Goal: Task Accomplishment & Management: Complete application form

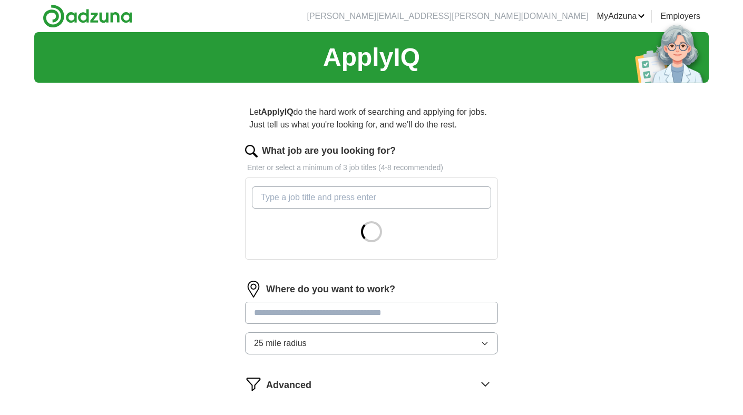
click at [385, 201] on input "What job are you looking for?" at bounding box center [371, 198] width 239 height 22
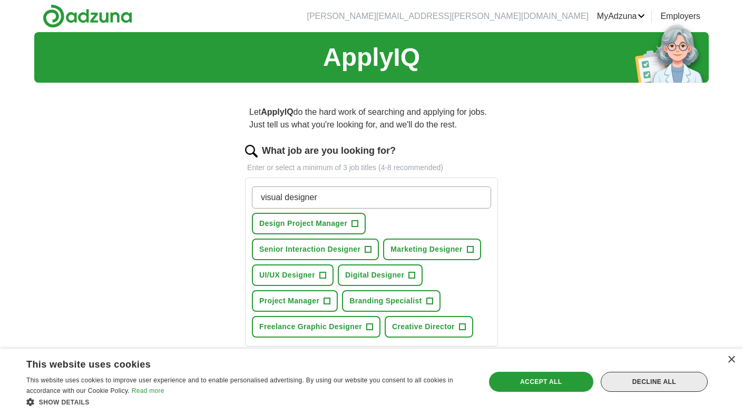
click at [684, 382] on div "Decline all" at bounding box center [654, 382] width 107 height 20
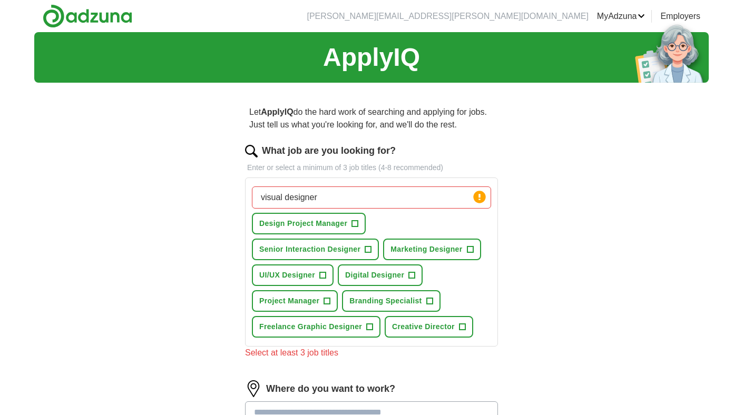
click at [416, 197] on input "visual designer" at bounding box center [371, 198] width 239 height 22
click at [325, 274] on span "+" at bounding box center [323, 275] width 6 height 8
click at [413, 276] on span "+" at bounding box center [412, 275] width 6 height 8
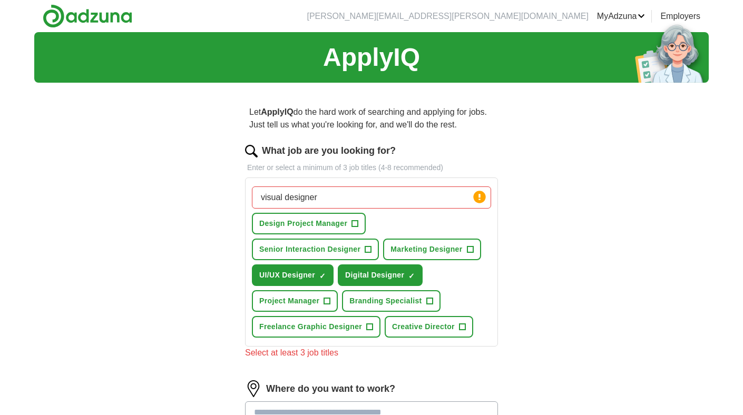
click at [344, 205] on input "visual designer" at bounding box center [371, 198] width 239 height 22
click at [343, 205] on input "visual designer" at bounding box center [371, 198] width 239 height 22
type input "graphic designer"
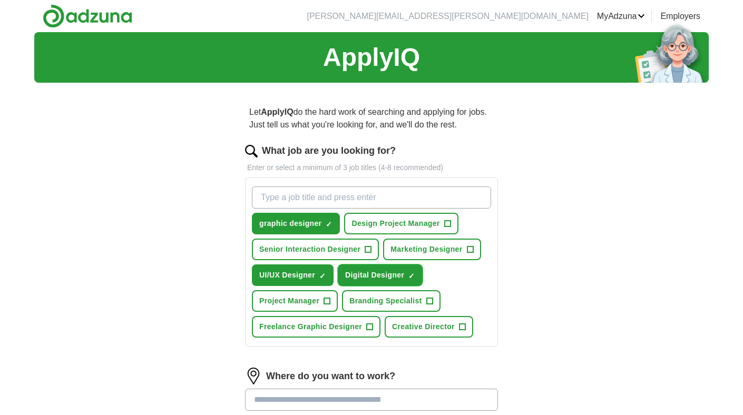
click at [0, 0] on span "×" at bounding box center [0, 0] width 0 height 0
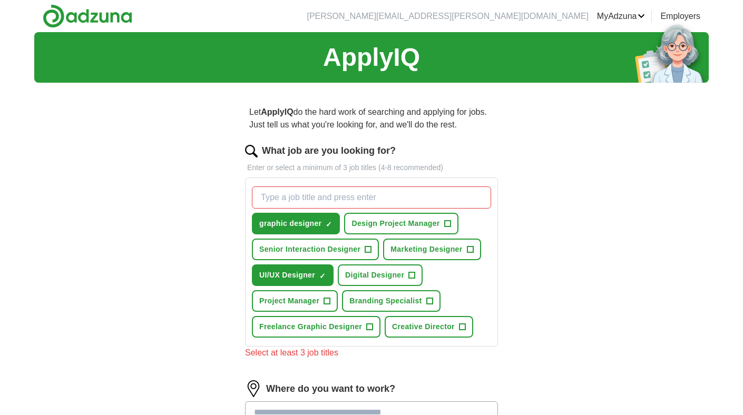
click at [365, 200] on input "What job are you looking for?" at bounding box center [371, 198] width 239 height 22
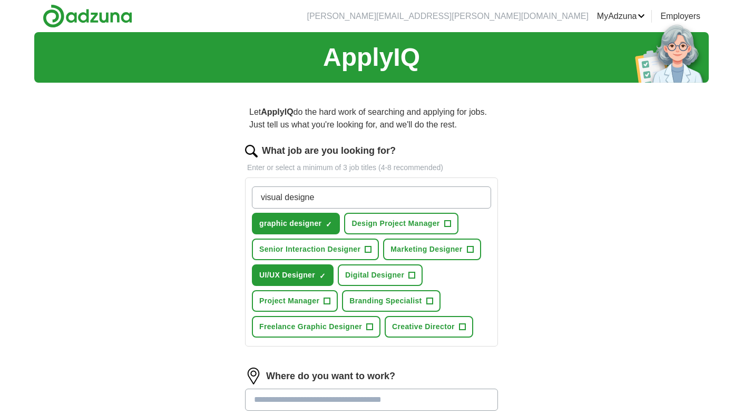
type input "visual designer"
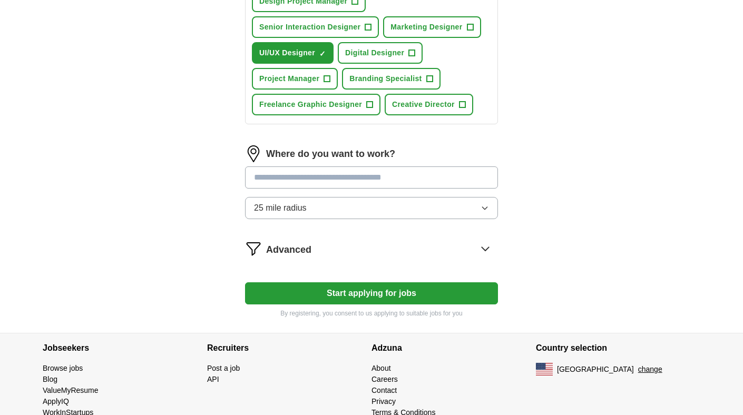
scroll to position [251, 0]
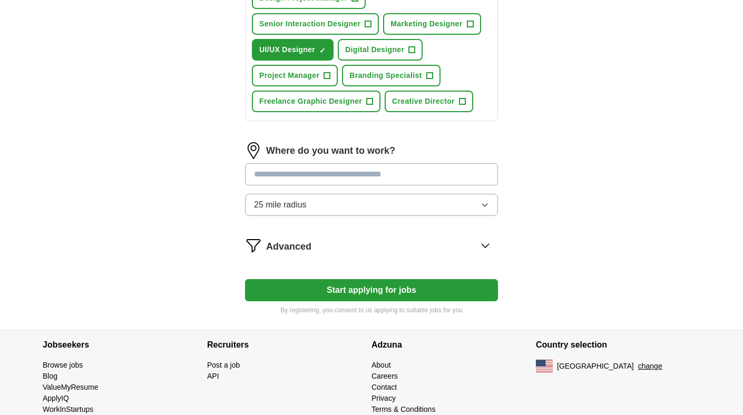
click at [393, 177] on input "text" at bounding box center [371, 174] width 253 height 22
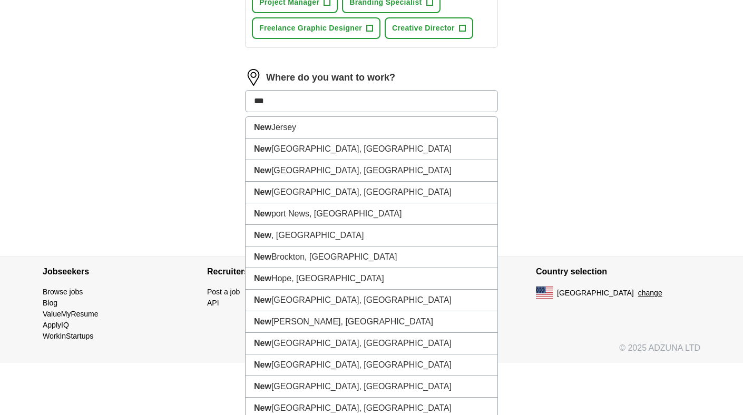
scroll to position [309, 0]
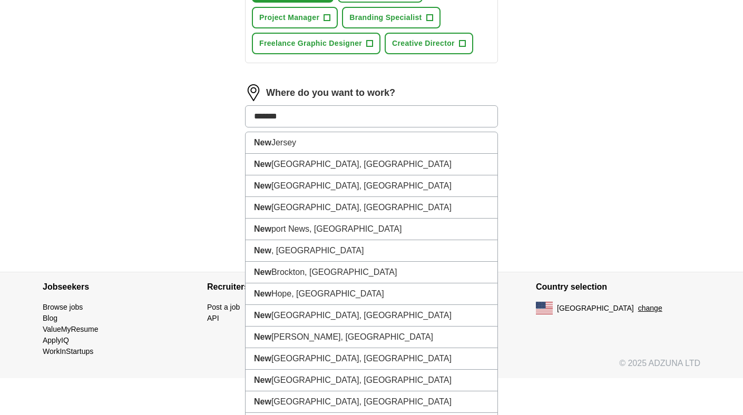
type input "********"
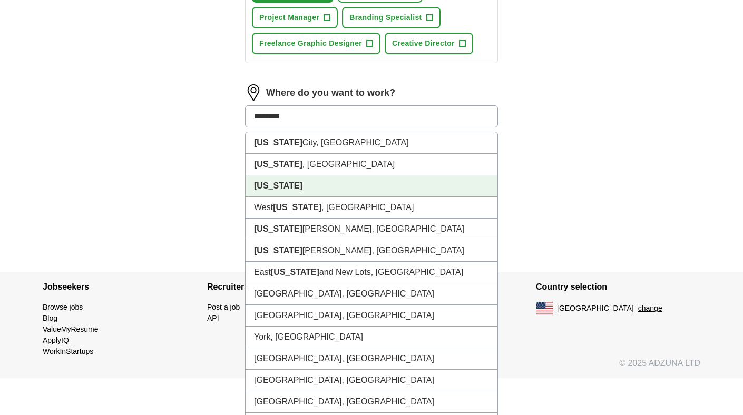
click at [346, 191] on li "[US_STATE]" at bounding box center [372, 187] width 252 height 22
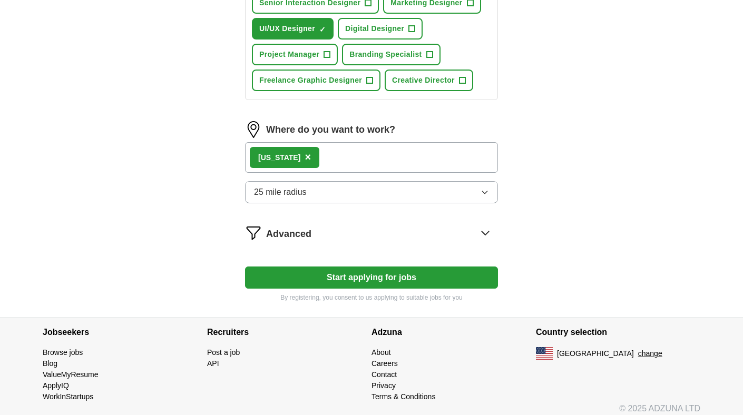
click at [378, 235] on div "Advanced" at bounding box center [382, 233] width 232 height 17
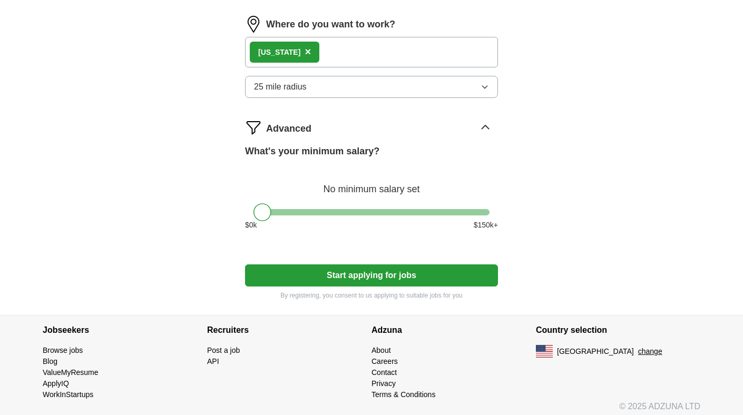
scroll to position [384, 0]
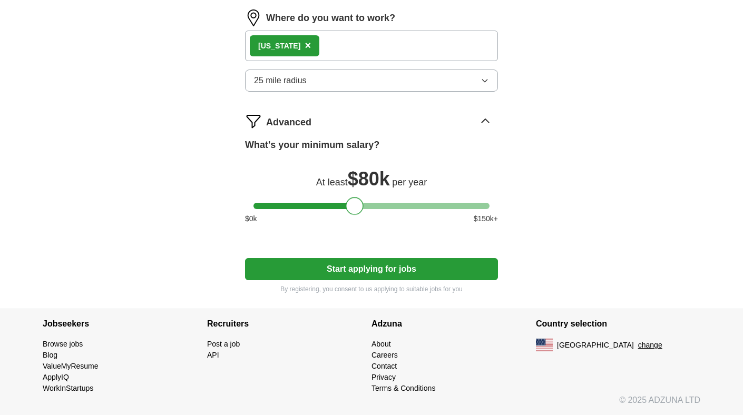
drag, startPoint x: 263, startPoint y: 211, endPoint x: 355, endPoint y: 211, distance: 91.7
click at [355, 211] on div at bounding box center [355, 206] width 18 height 18
click at [392, 272] on button "Start applying for jobs" at bounding box center [371, 269] width 253 height 22
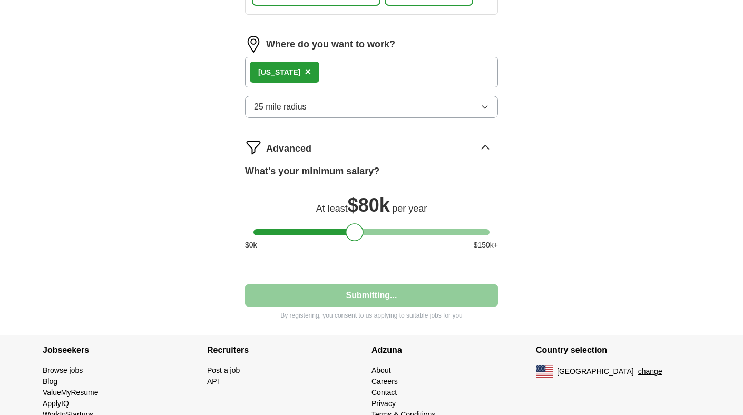
select select "**"
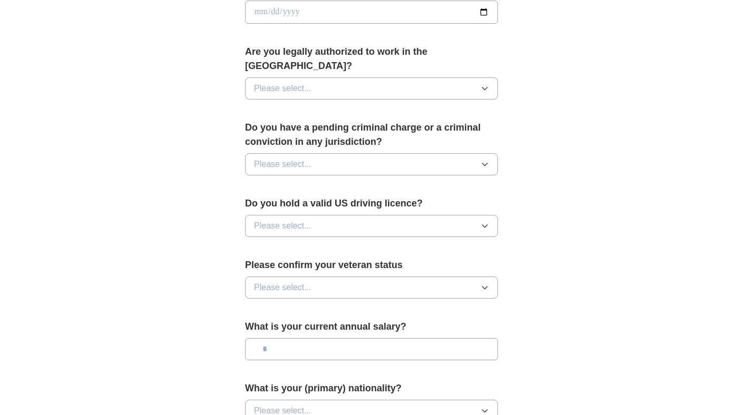
scroll to position [521, 0]
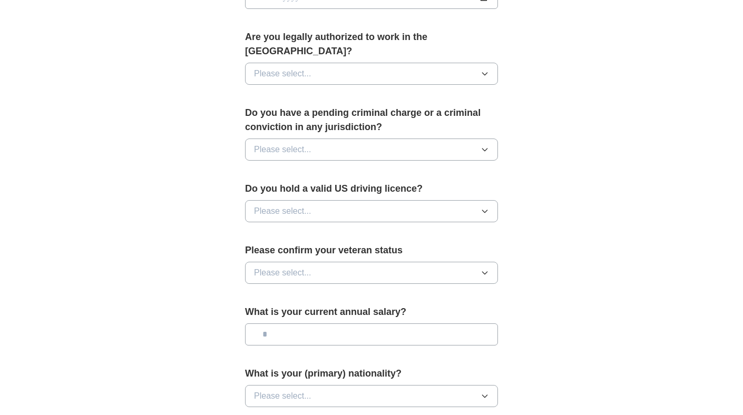
click at [478, 66] on button "Please select..." at bounding box center [371, 74] width 253 height 22
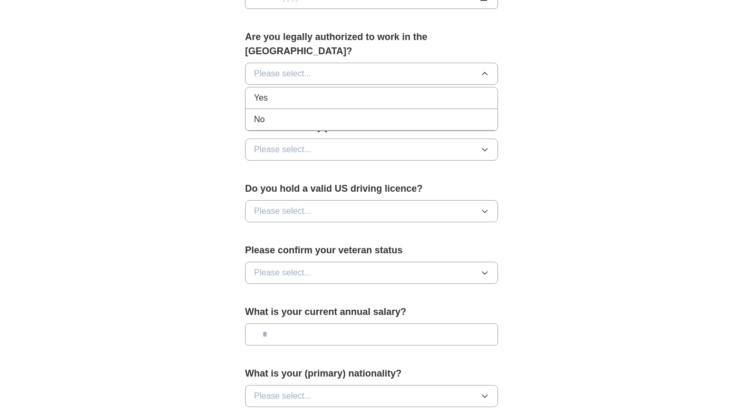
click at [470, 92] on div "Yes" at bounding box center [371, 98] width 235 height 13
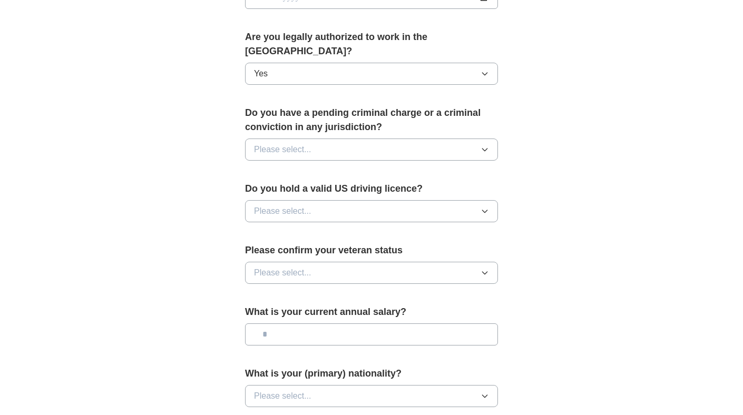
click at [470, 139] on button "Please select..." at bounding box center [371, 150] width 253 height 22
click at [435, 189] on div "No" at bounding box center [371, 195] width 235 height 13
click at [429, 201] on button "Please select..." at bounding box center [371, 211] width 253 height 22
click at [410, 229] on div "Yes" at bounding box center [371, 235] width 235 height 13
click at [396, 264] on button "Please select..." at bounding box center [371, 273] width 253 height 22
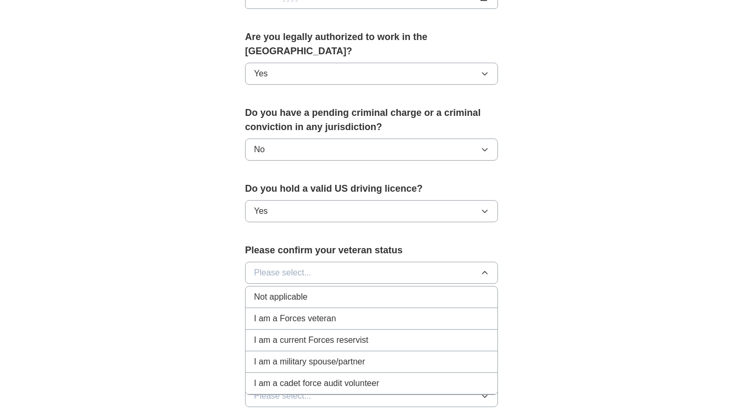
click at [379, 291] on div "Not applicable" at bounding box center [371, 297] width 235 height 13
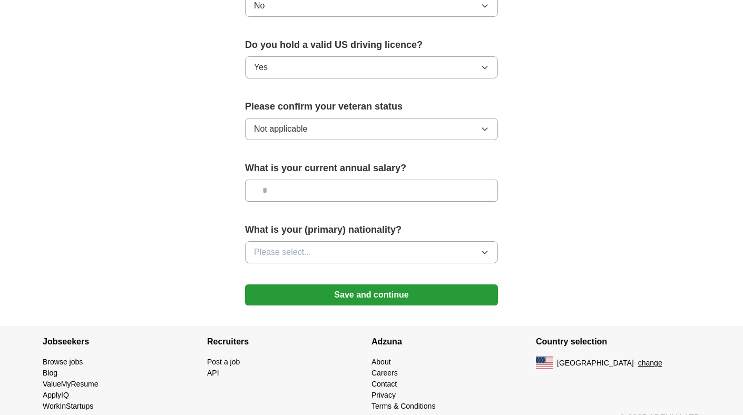
scroll to position [669, 0]
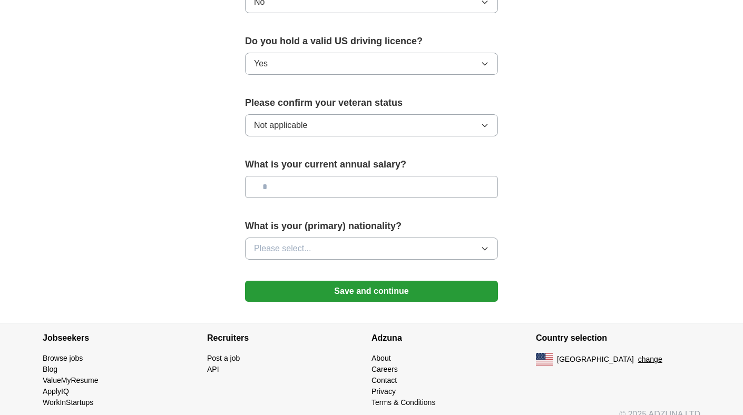
click at [479, 114] on button "Not applicable" at bounding box center [371, 125] width 253 height 22
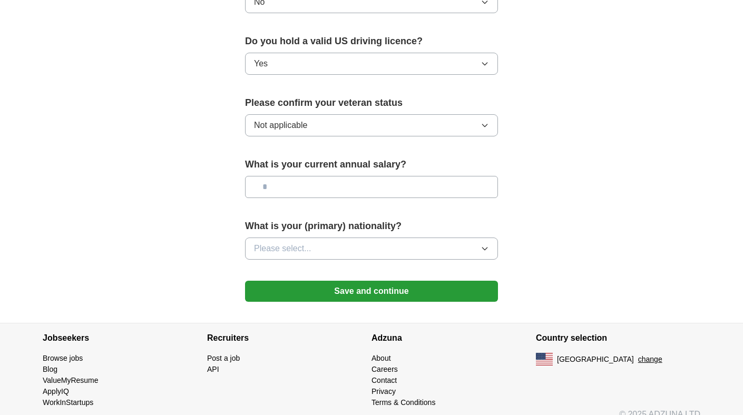
click at [461, 281] on button "Save and continue" at bounding box center [371, 291] width 253 height 21
